Goal: Task Accomplishment & Management: Manage account settings

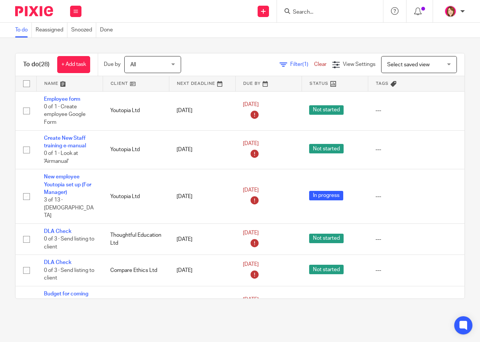
click at [297, 14] on input "Search" at bounding box center [326, 12] width 68 height 7
type input "doox"
click at [339, 29] on link at bounding box center [337, 29] width 94 height 11
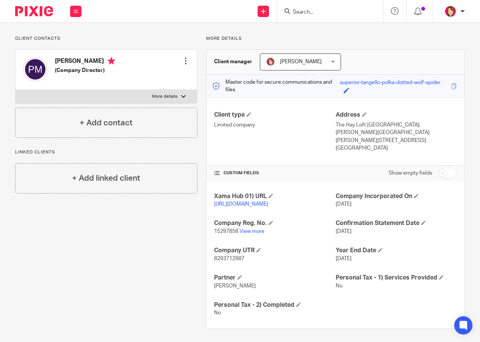
scroll to position [54, 0]
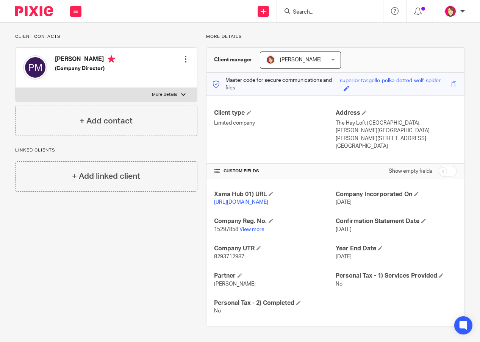
click at [447, 166] on input "checkbox" at bounding box center [446, 171] width 19 height 11
checkbox input "true"
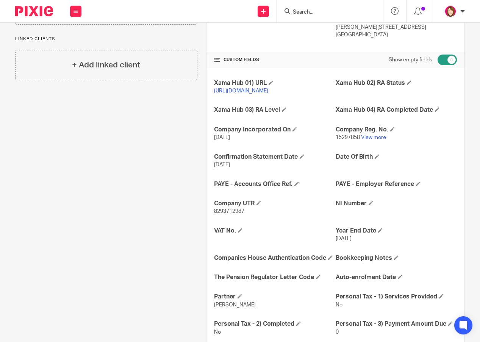
scroll to position [168, 0]
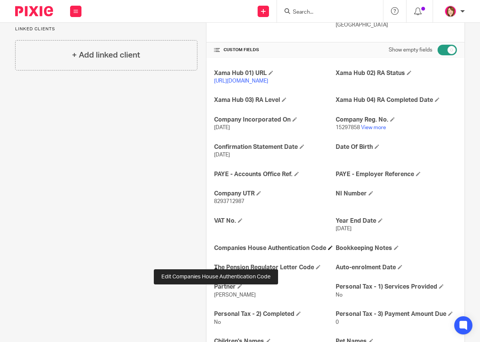
click at [328, 250] on span at bounding box center [330, 247] width 5 height 5
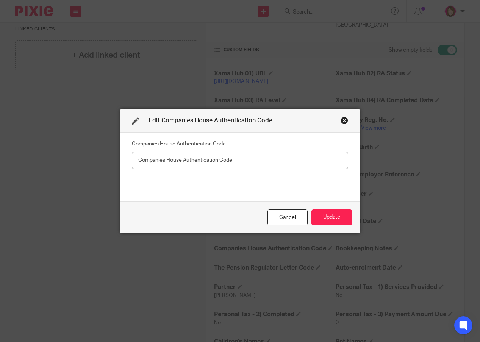
click at [143, 161] on input "text" at bounding box center [240, 160] width 216 height 17
paste input "KM3P9F"
type input "KM3P9F"
click at [330, 222] on button "Update" at bounding box center [331, 217] width 40 height 16
